Goal: Navigation & Orientation: Find specific page/section

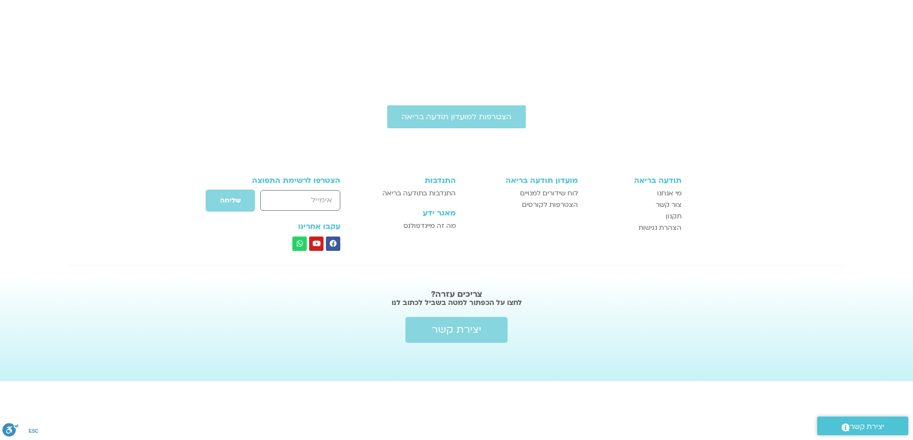
scroll to position [197, 0]
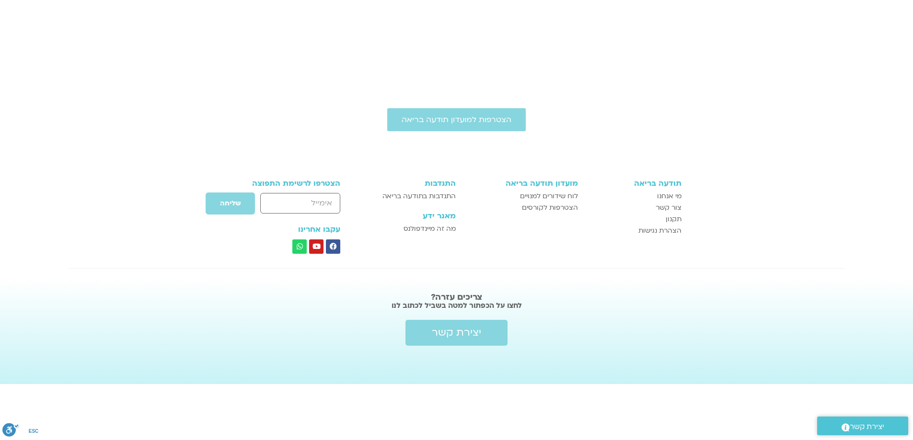
scroll to position [197, 0]
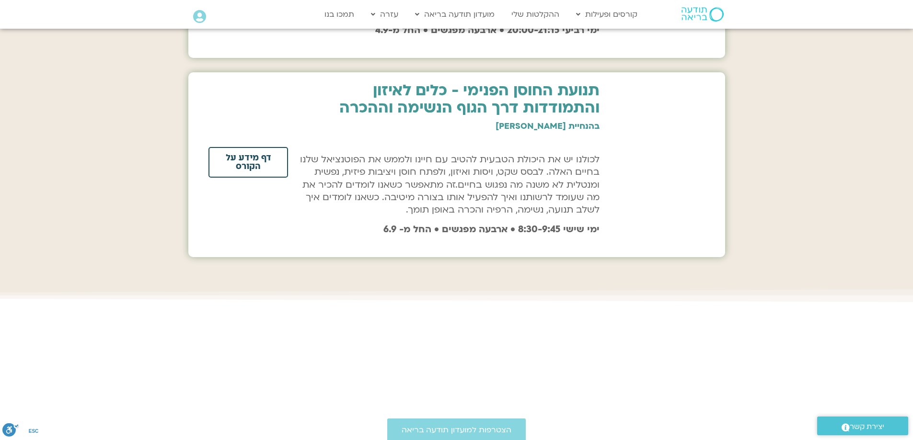
scroll to position [1156, 0]
